Goal: Transaction & Acquisition: Purchase product/service

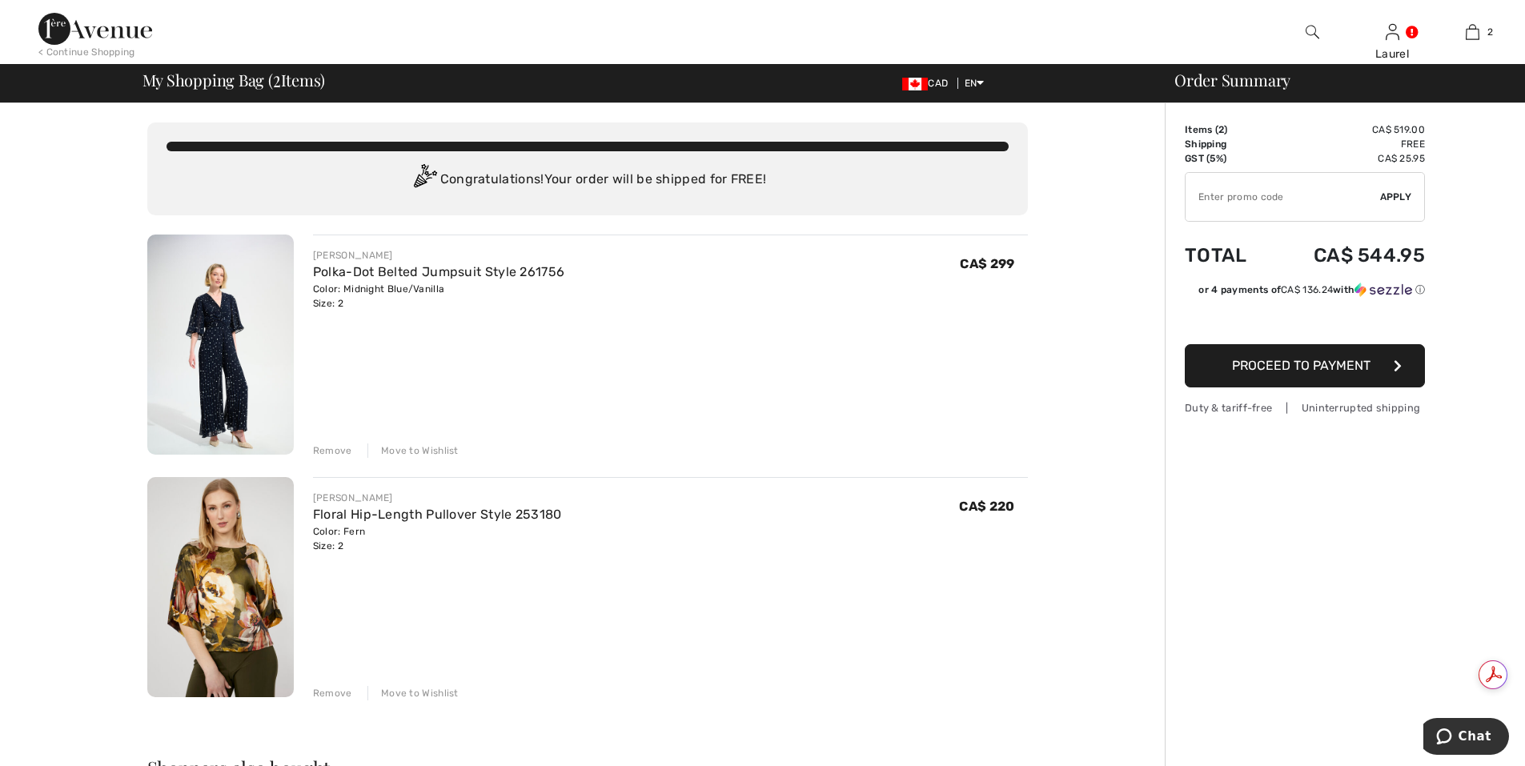
click at [331, 452] on div "Remove" at bounding box center [332, 451] width 39 height 14
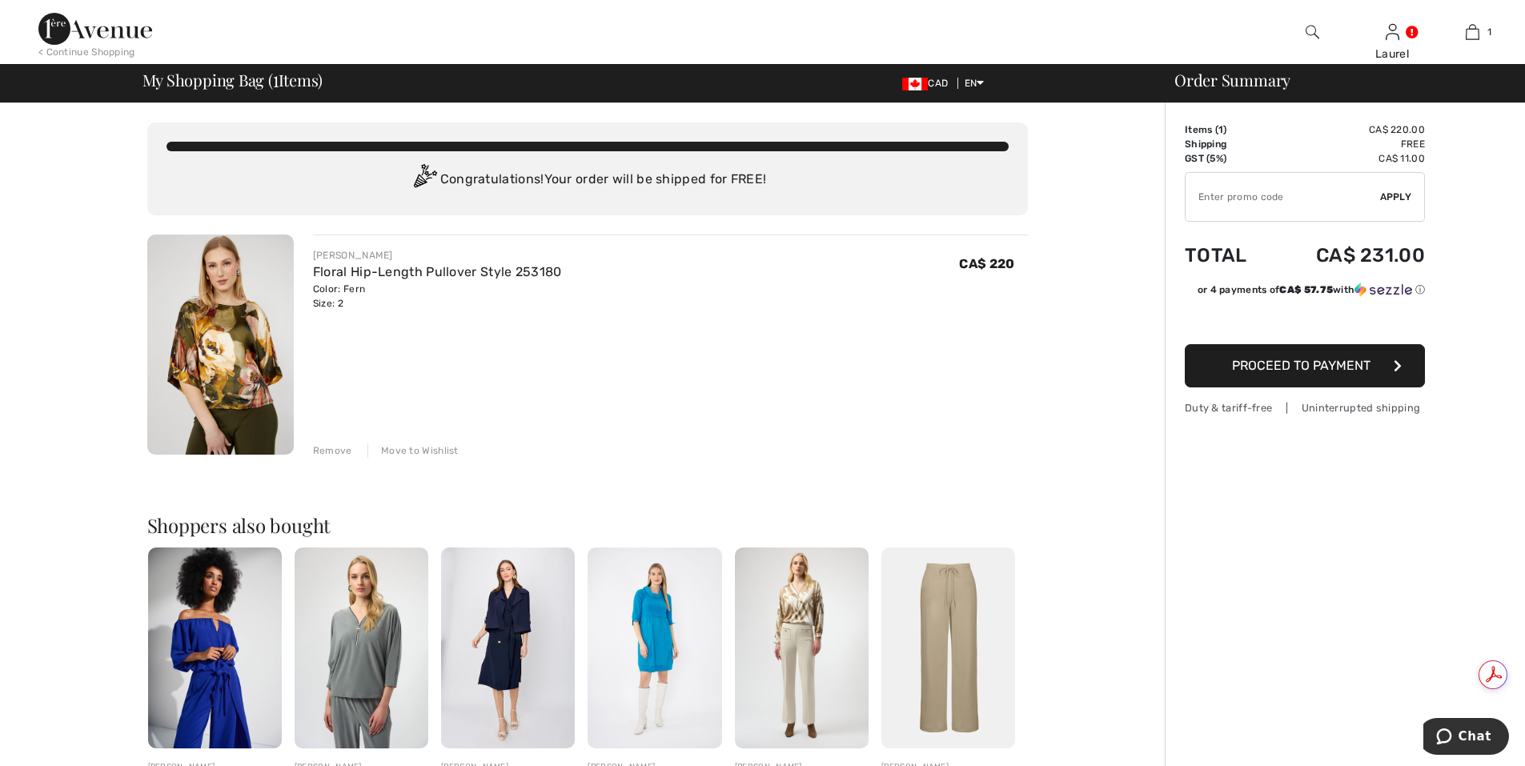
click at [1251, 375] on button "Proceed to Payment" at bounding box center [1305, 365] width 240 height 43
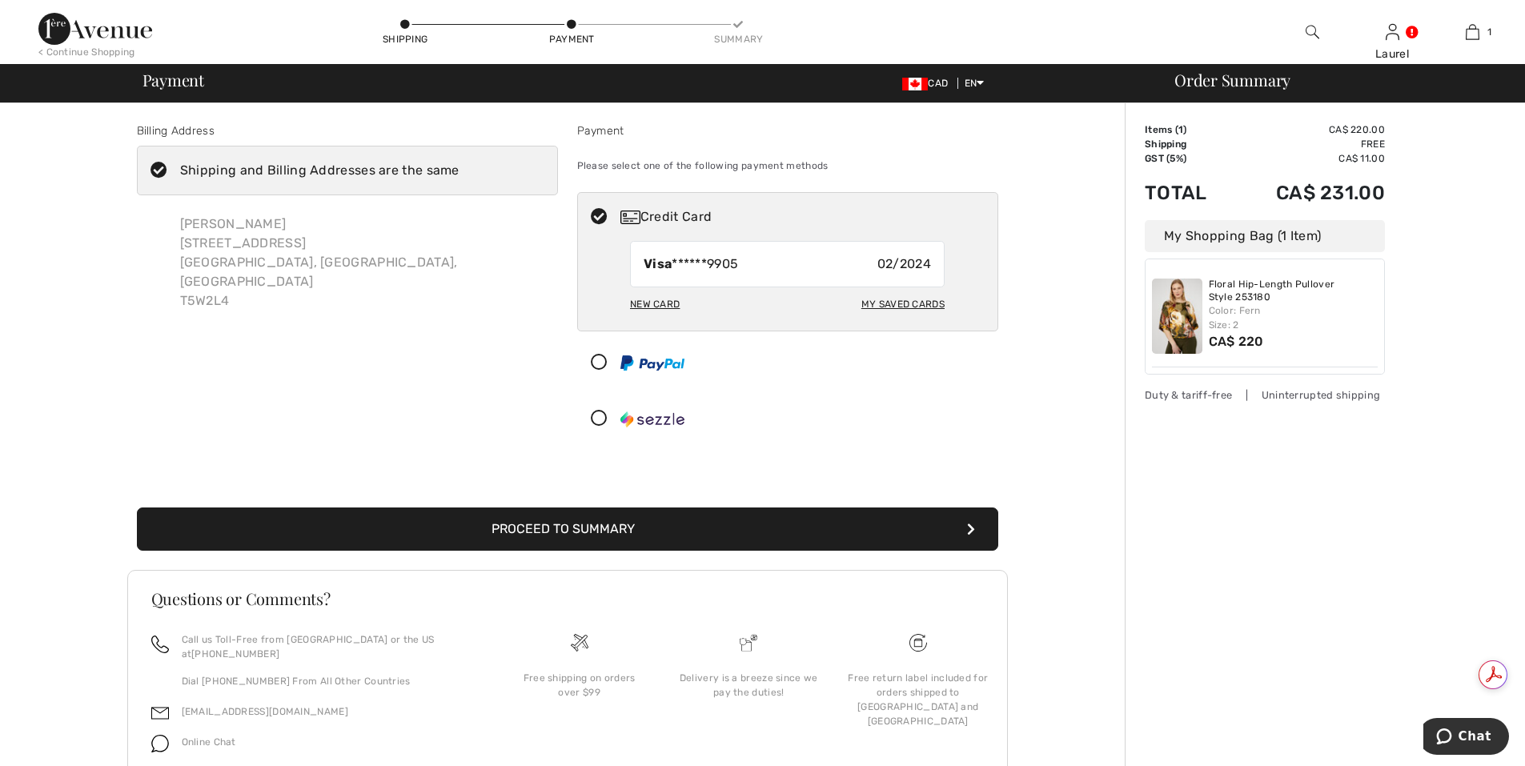
click at [914, 310] on div "My Saved Cards" at bounding box center [902, 304] width 83 height 27
radio input "true"
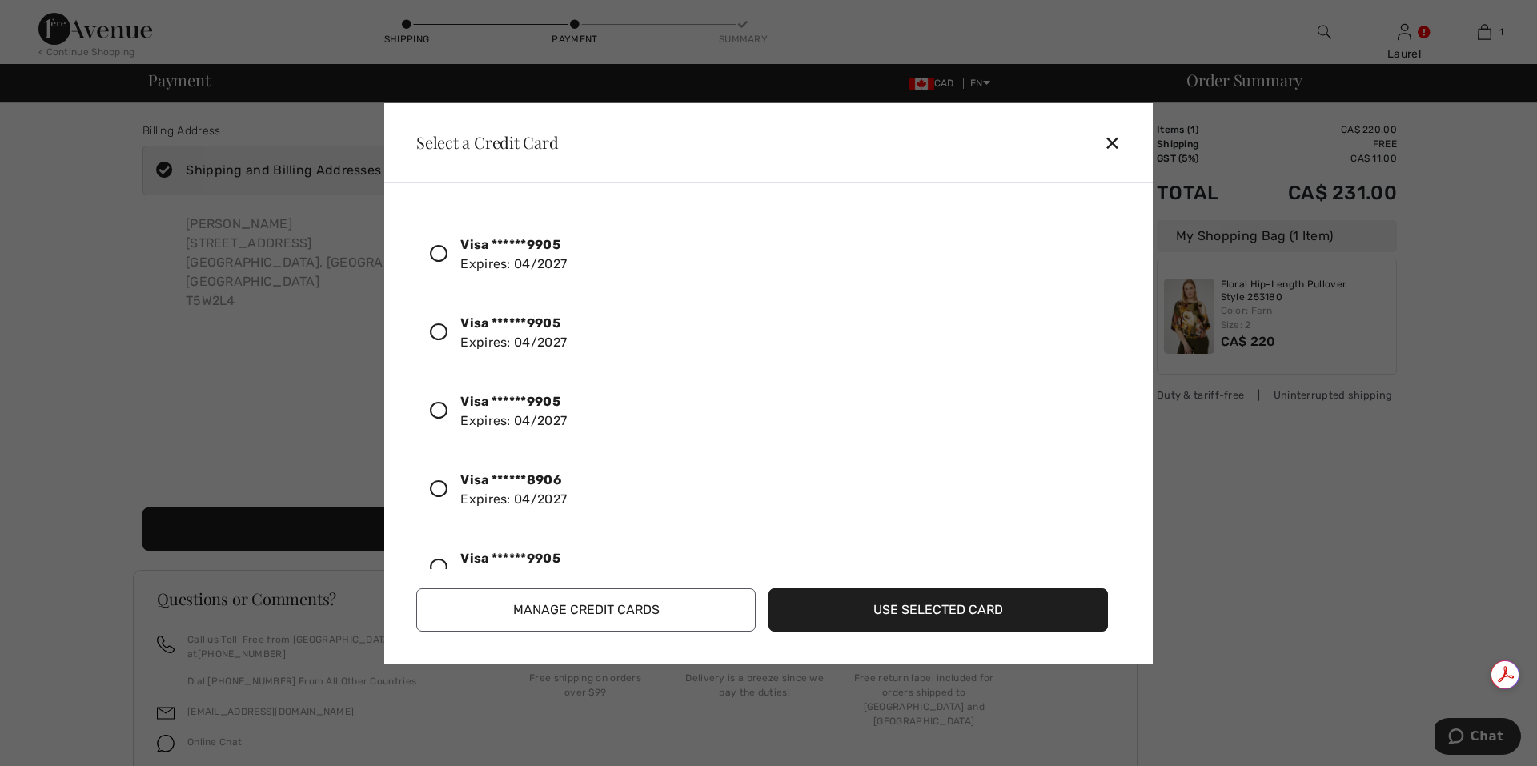
click at [438, 256] on icon at bounding box center [439, 254] width 18 height 18
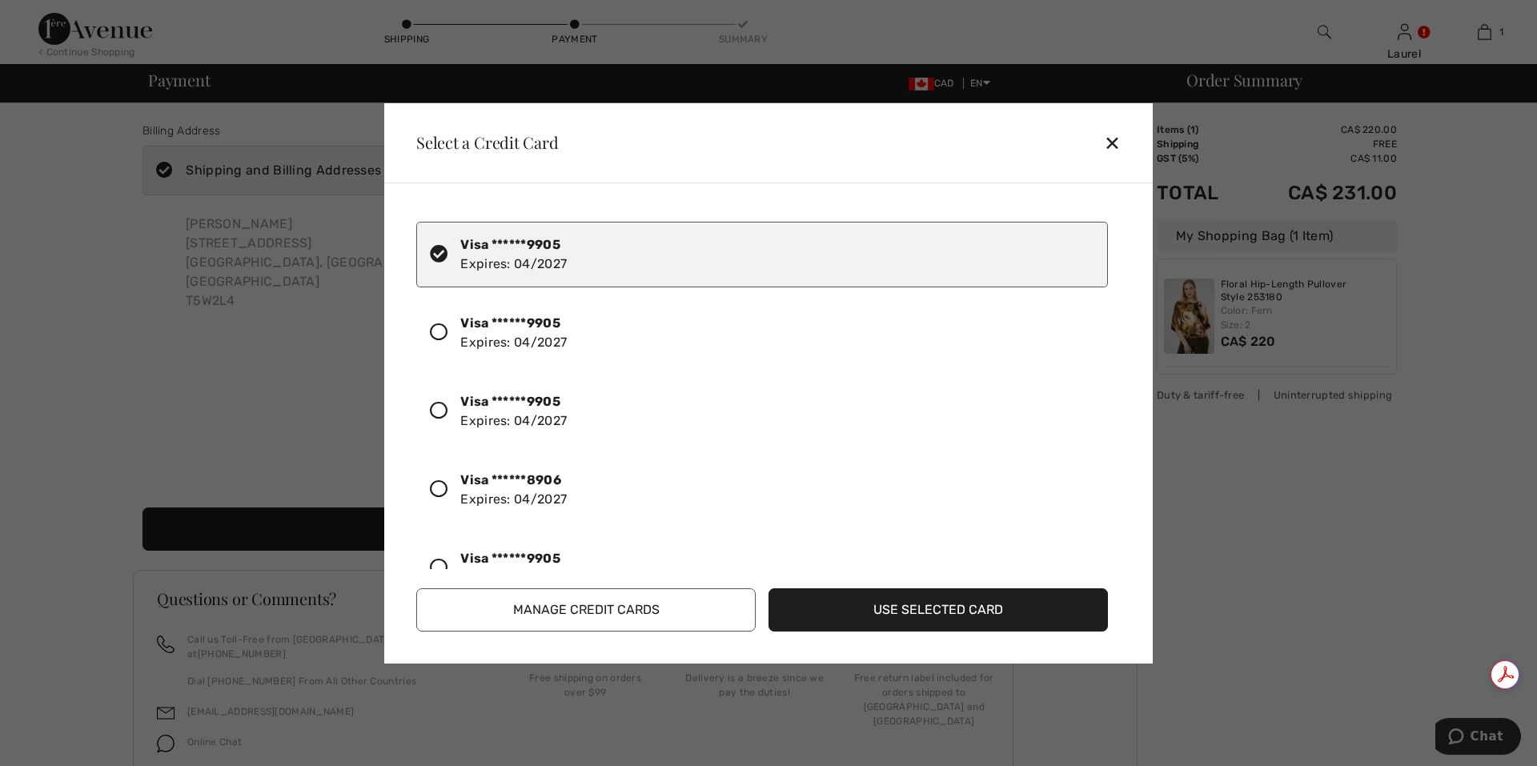
click at [900, 619] on button "Use Selected Card" at bounding box center [938, 609] width 339 height 43
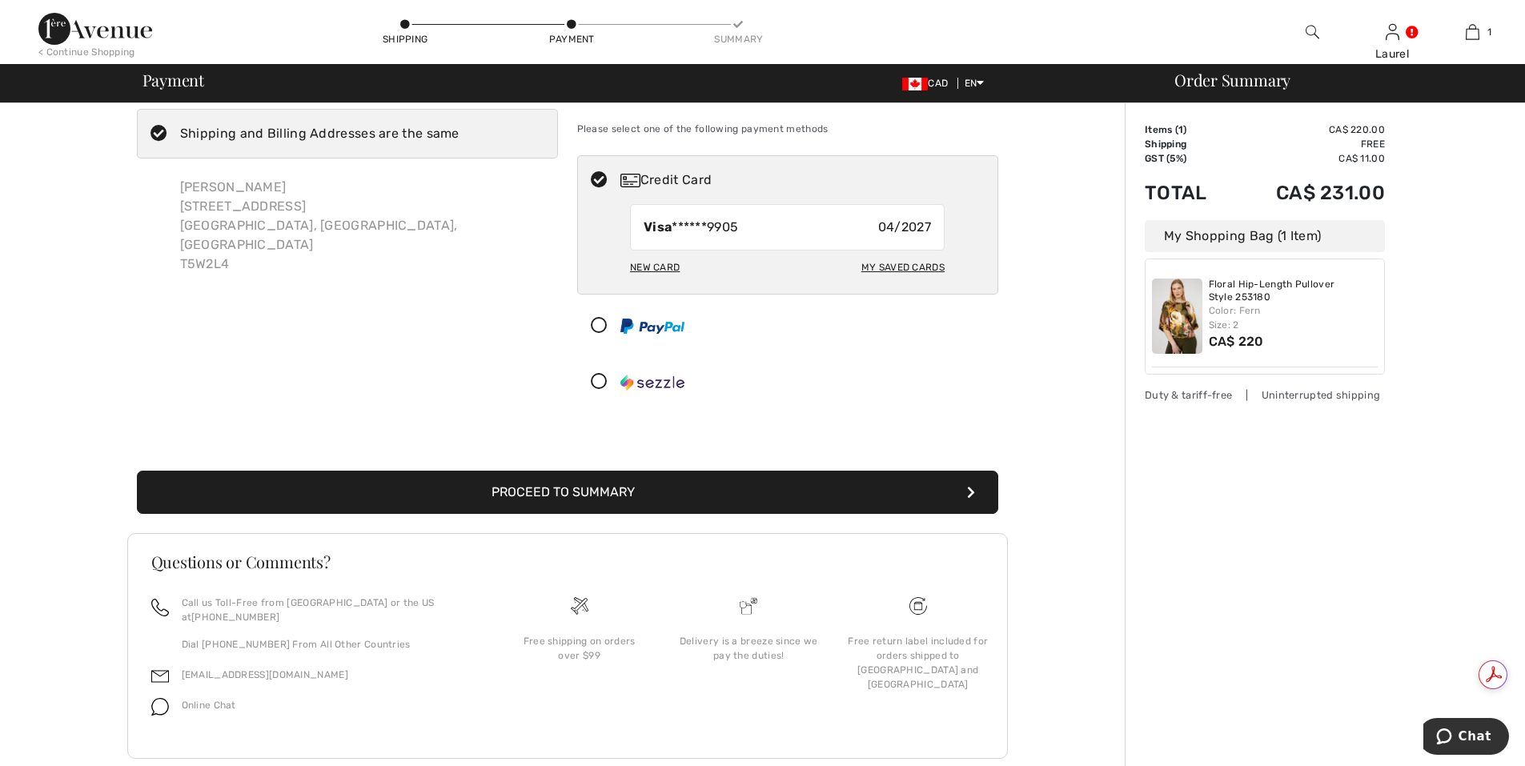
scroll to position [55, 0]
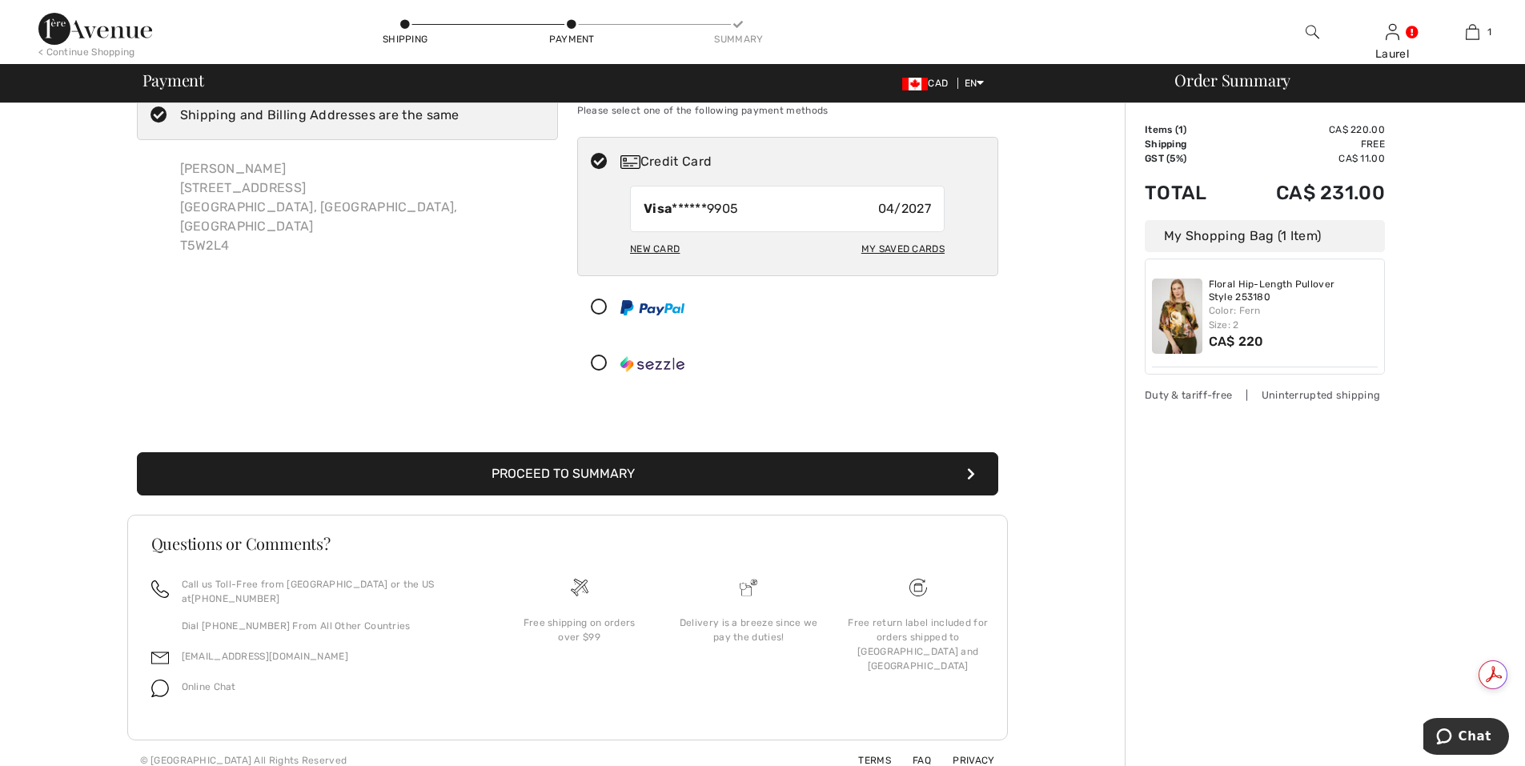
click at [785, 475] on button "Proceed to Summary" at bounding box center [567, 473] width 861 height 43
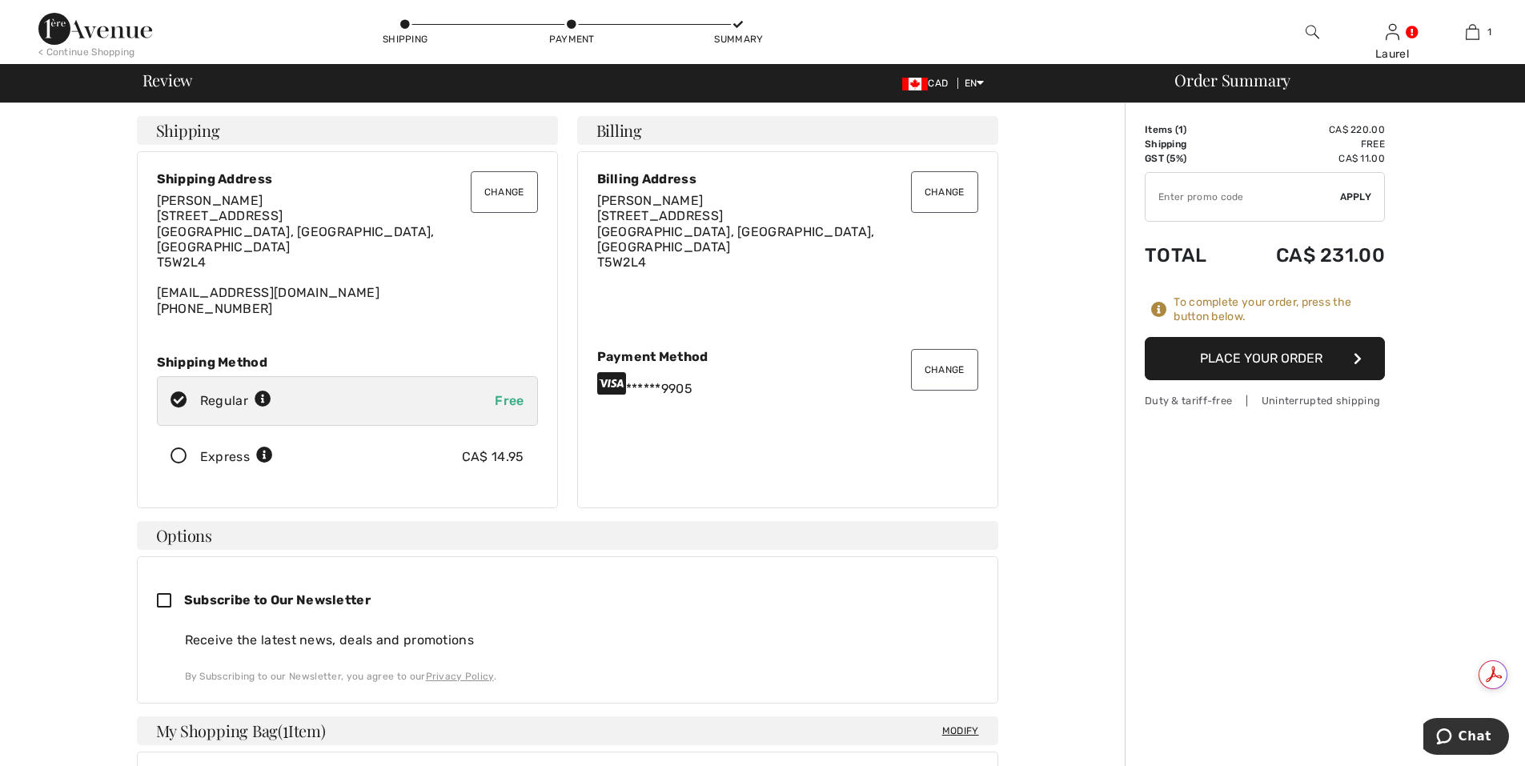
click at [1226, 359] on button "Place Your Order" at bounding box center [1265, 358] width 240 height 43
